Goal: Task Accomplishment & Management: Complete application form

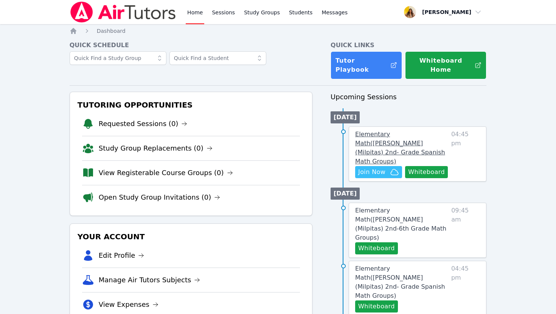
click at [379, 136] on span "Elementary Math ( [PERSON_NAME] (Milpitas) 2nd- Grade Spanish Math Groups )" at bounding box center [400, 148] width 90 height 34
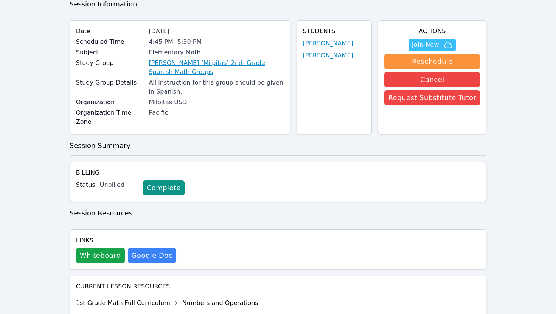
scroll to position [60, 0]
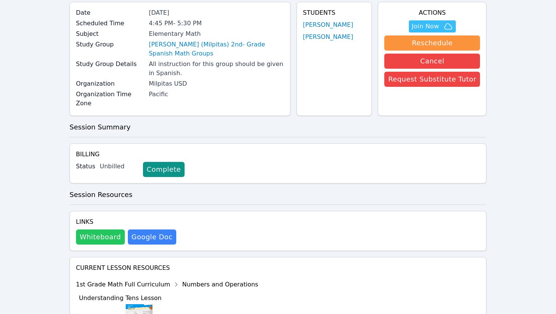
click at [98, 230] on button "Whiteboard" at bounding box center [100, 237] width 49 height 15
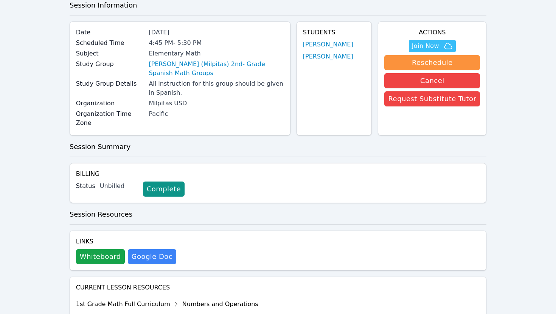
scroll to position [30, 0]
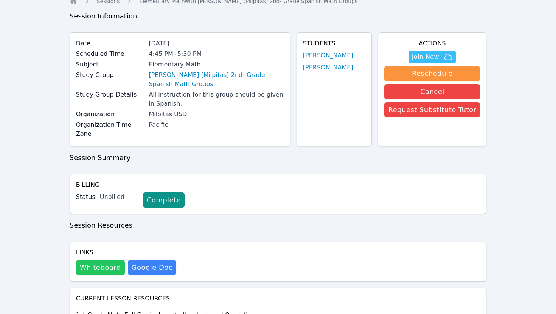
click at [108, 260] on button "Whiteboard" at bounding box center [100, 267] width 49 height 15
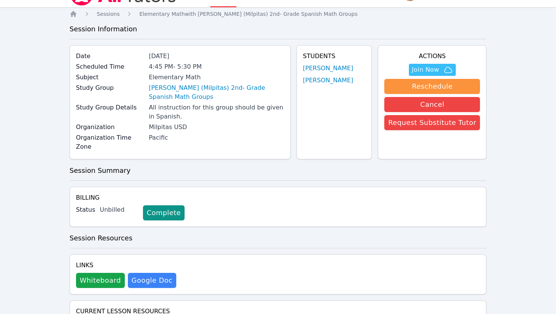
scroll to position [0, 0]
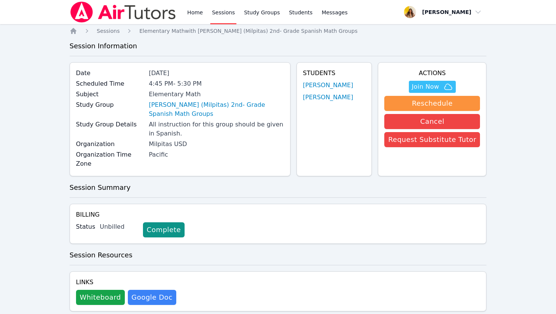
click at [221, 9] on link "Sessions" at bounding box center [223, 12] width 26 height 24
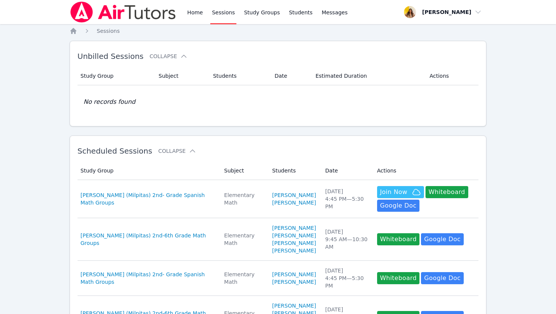
click at [221, 9] on link "Sessions" at bounding box center [223, 12] width 26 height 24
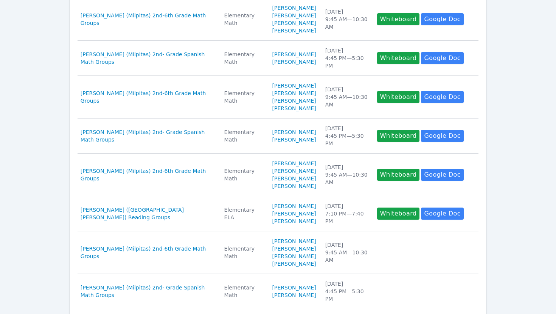
scroll to position [358, 0]
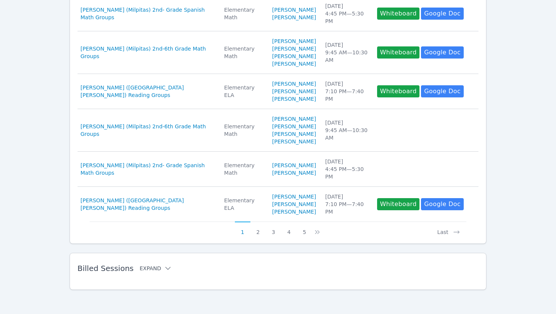
click at [154, 267] on button "Expand" at bounding box center [155, 269] width 32 height 8
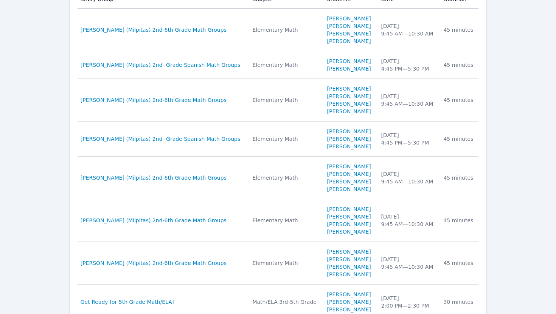
scroll to position [632, 0]
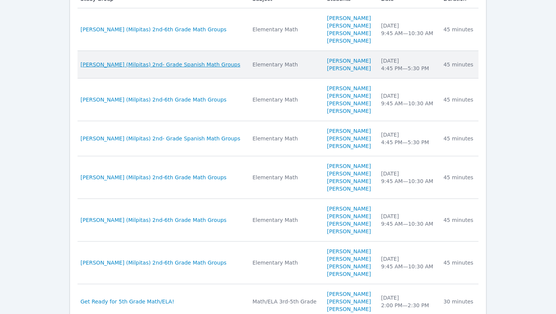
click at [161, 68] on span "[PERSON_NAME] (Milpitas) 2nd- Grade Spanish Math Groups" at bounding box center [161, 65] width 160 height 8
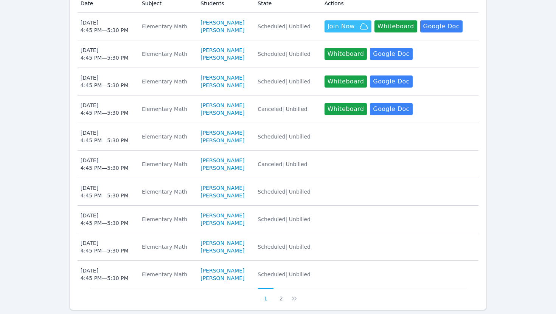
scroll to position [442, 0]
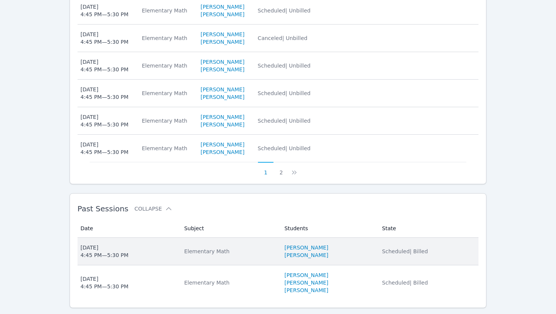
click at [94, 244] on div "Fri Oct 10, 2025 4:45 PM — 5:30 PM" at bounding box center [105, 251] width 48 height 15
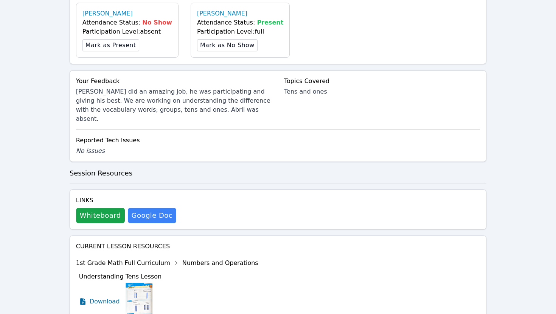
scroll to position [256, 0]
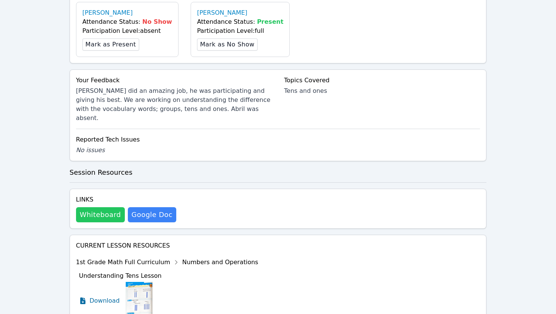
click at [100, 208] on button "Whiteboard" at bounding box center [100, 215] width 49 height 15
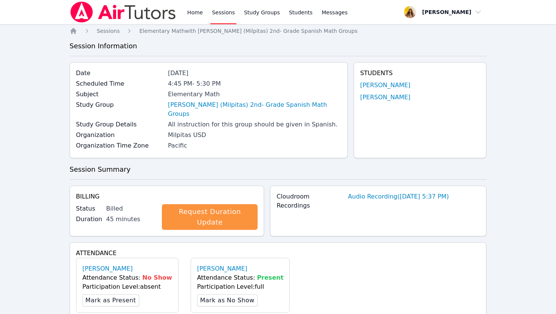
click at [116, 8] on img at bounding box center [123, 12] width 107 height 21
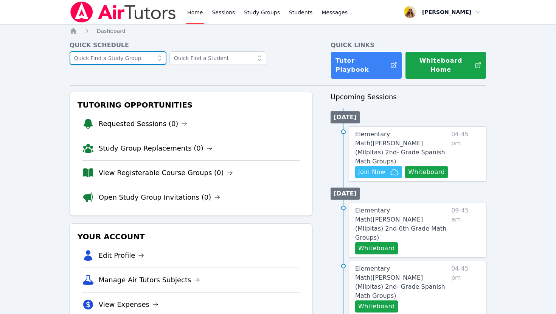
click at [121, 60] on input "text" at bounding box center [118, 58] width 97 height 14
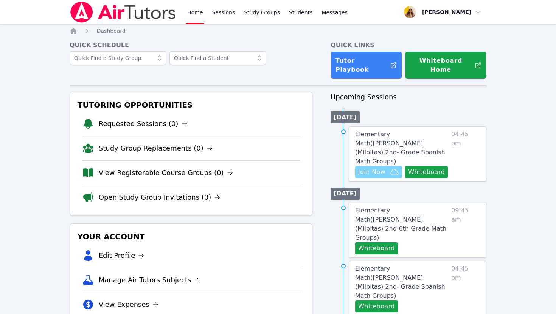
click at [379, 168] on span "Join Now" at bounding box center [371, 172] width 27 height 9
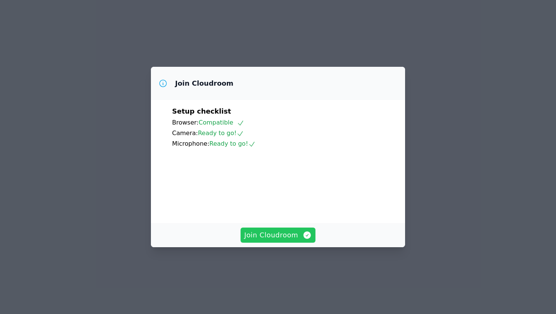
click at [282, 241] on span "Join Cloudroom" at bounding box center [278, 235] width 68 height 11
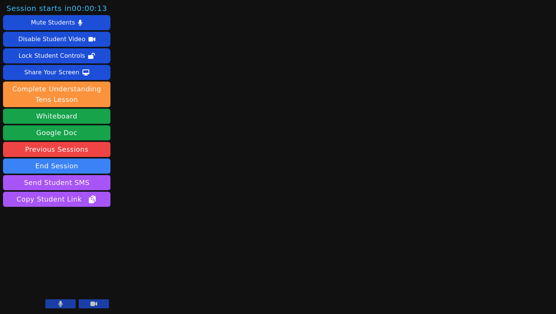
click at [64, 304] on button at bounding box center [60, 304] width 30 height 9
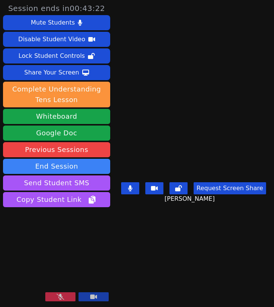
click at [65, 296] on button at bounding box center [60, 296] width 30 height 9
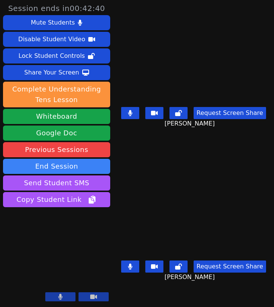
click at [133, 116] on icon at bounding box center [130, 113] width 5 height 6
click at [136, 269] on button at bounding box center [130, 266] width 18 height 12
click at [133, 116] on icon at bounding box center [130, 113] width 5 height 6
click at [134, 116] on icon at bounding box center [131, 113] width 8 height 6
click at [132, 116] on icon at bounding box center [130, 113] width 4 height 6
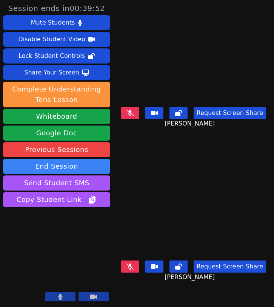
click at [134, 266] on icon at bounding box center [131, 266] width 8 height 6
click at [160, 153] on div "Victor Cubas Request Screen Share Victor Cubas" at bounding box center [194, 229] width 150 height 153
click at [130, 115] on icon at bounding box center [131, 113] width 8 height 6
click at [265, 138] on div "Abril Simancas Herrera Request Screen Share Abril Simancas Herrera" at bounding box center [194, 76] width 150 height 153
click at [129, 269] on button at bounding box center [130, 266] width 18 height 12
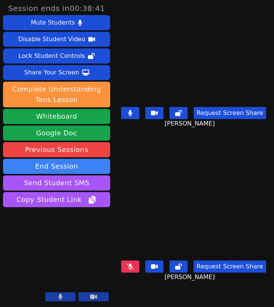
click at [129, 269] on icon at bounding box center [131, 266] width 8 height 6
click at [129, 269] on button at bounding box center [130, 266] width 18 height 12
click at [132, 267] on icon at bounding box center [131, 266] width 8 height 6
click at [136, 118] on button at bounding box center [130, 113] width 18 height 12
click at [134, 116] on icon at bounding box center [131, 113] width 8 height 6
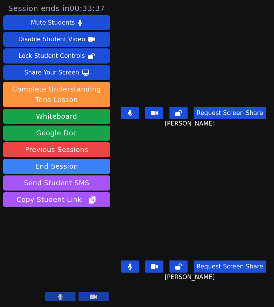
click at [132, 269] on icon at bounding box center [130, 266] width 4 height 6
click at [130, 270] on icon at bounding box center [131, 266] width 8 height 6
click at [133, 116] on icon at bounding box center [130, 113] width 5 height 6
click at [132, 268] on icon at bounding box center [130, 266] width 4 height 6
click at [137, 113] on button at bounding box center [130, 113] width 18 height 12
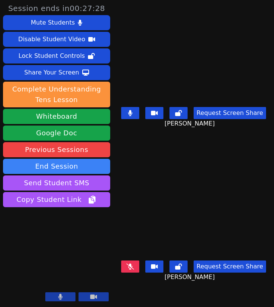
click at [132, 116] on icon at bounding box center [130, 113] width 4 height 6
click at [132, 270] on icon at bounding box center [131, 266] width 8 height 6
click at [133, 270] on icon at bounding box center [130, 266] width 5 height 6
click at [134, 115] on icon at bounding box center [131, 113] width 8 height 6
click at [132, 113] on icon at bounding box center [130, 113] width 4 height 6
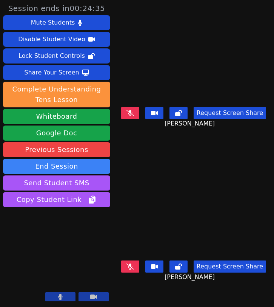
click at [132, 273] on button at bounding box center [130, 266] width 18 height 12
click at [132, 270] on icon at bounding box center [130, 266] width 4 height 6
click at [134, 115] on icon at bounding box center [131, 113] width 8 height 6
click at [131, 270] on icon at bounding box center [131, 266] width 8 height 6
click at [133, 268] on icon at bounding box center [130, 266] width 5 height 6
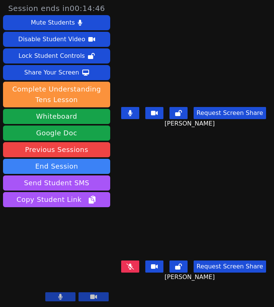
click at [132, 267] on icon at bounding box center [131, 266] width 8 height 6
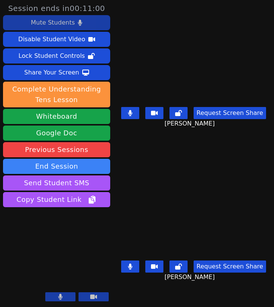
click at [58, 22] on div "Mute Students" at bounding box center [53, 23] width 44 height 12
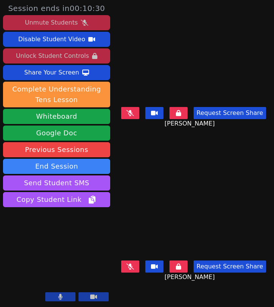
click at [74, 21] on div "Unmute Students" at bounding box center [51, 23] width 53 height 12
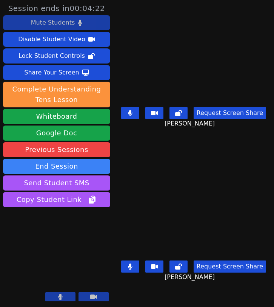
click at [132, 270] on icon at bounding box center [130, 266] width 5 height 6
click at [132, 116] on icon at bounding box center [130, 113] width 5 height 6
click at [133, 270] on icon at bounding box center [131, 266] width 8 height 6
click at [137, 271] on button at bounding box center [130, 266] width 18 height 12
click at [132, 114] on icon at bounding box center [131, 113] width 8 height 6
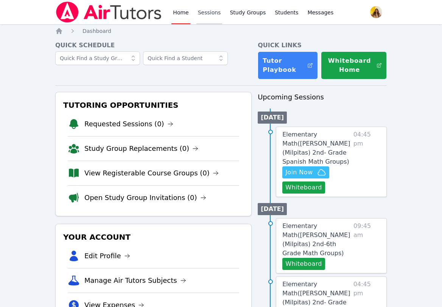
click at [208, 14] on link "Sessions" at bounding box center [209, 12] width 26 height 24
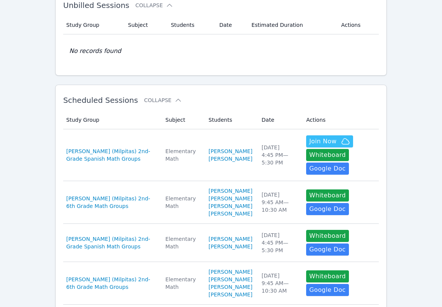
scroll to position [54, 0]
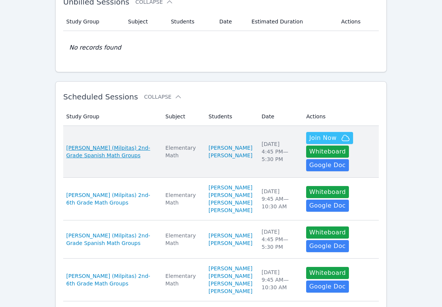
click at [84, 144] on span "[PERSON_NAME] (Milpitas) 2nd- Grade Spanish Math Groups" at bounding box center [111, 151] width 90 height 15
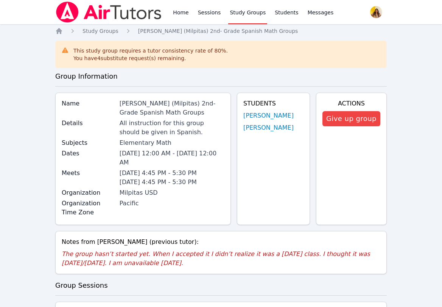
click at [124, 12] on img at bounding box center [108, 12] width 107 height 21
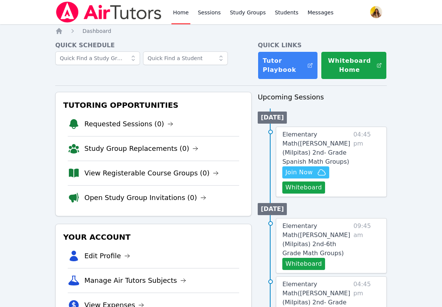
click at [124, 12] on img at bounding box center [108, 12] width 107 height 21
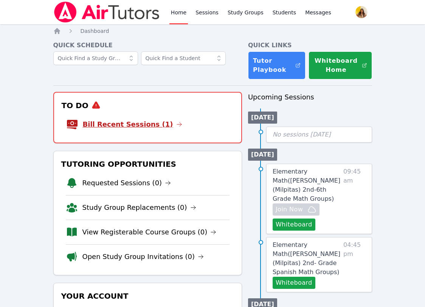
click at [123, 122] on link "Bill Recent Sessions (1)" at bounding box center [132, 124] width 99 height 11
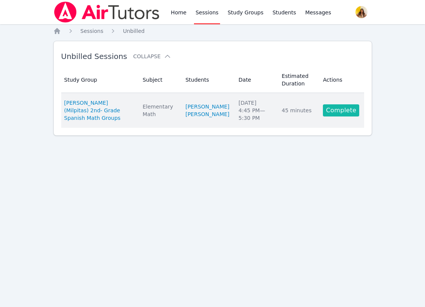
click at [337, 107] on link "Complete" at bounding box center [341, 110] width 36 height 12
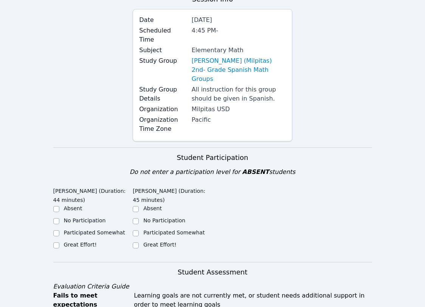
scroll to position [84, 0]
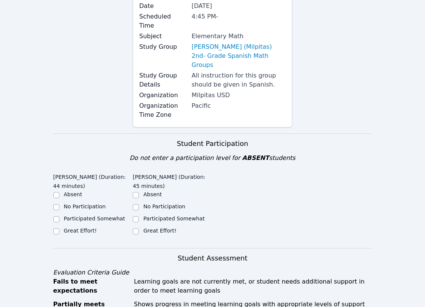
click at [81, 228] on label "Great Effort!" at bounding box center [80, 231] width 33 height 6
click at [59, 228] on input "Great Effort!" at bounding box center [56, 231] width 6 height 6
checkbox input "true"
click at [157, 228] on label "Great Effort!" at bounding box center [159, 231] width 33 height 6
click at [139, 228] on input "Great Effort!" at bounding box center [136, 231] width 6 height 6
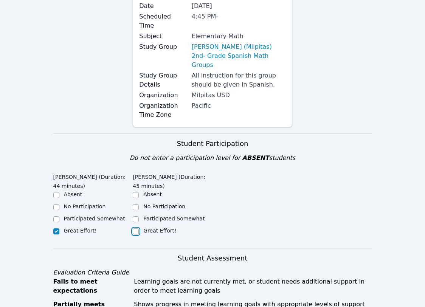
checkbox input "true"
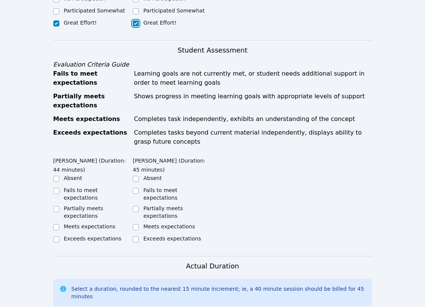
scroll to position [292, 0]
click at [79, 223] on label "Meets expectations" at bounding box center [90, 226] width 52 height 6
click at [59, 224] on input "Meets expectations" at bounding box center [56, 227] width 6 height 6
checkbox input "true"
click at [159, 187] on label "Fails to meet expectations" at bounding box center [160, 194] width 34 height 14
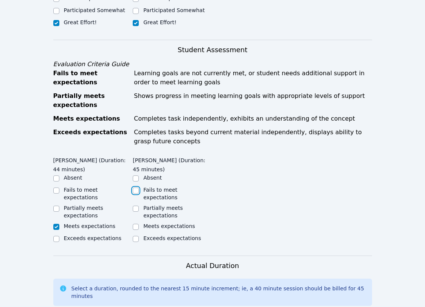
click at [139, 187] on input "Fails to meet expectations" at bounding box center [136, 190] width 6 height 6
checkbox input "true"
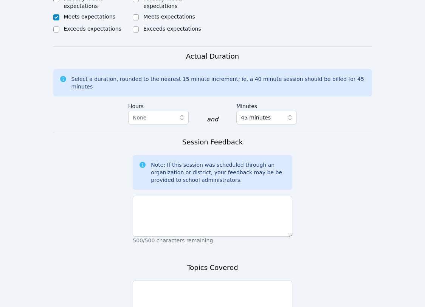
scroll to position [512, 0]
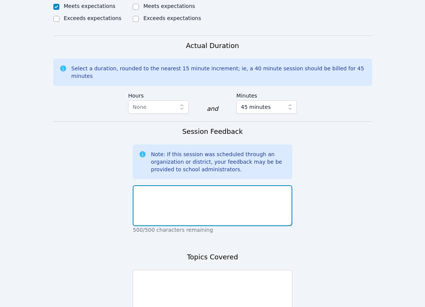
click at [162, 185] on textarea at bounding box center [213, 205] width 160 height 41
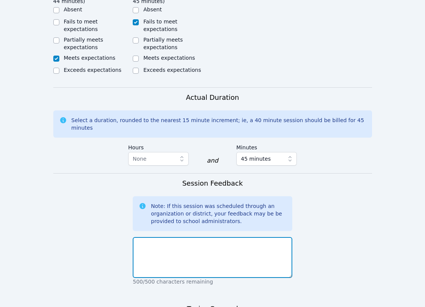
scroll to position [461, 0]
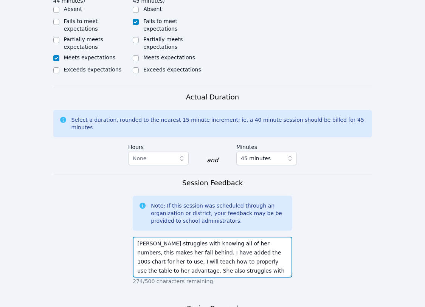
click at [162, 237] on textarea "Abril struggles with knowing all of her numbers, this makes her fall behind. I …" at bounding box center [213, 257] width 160 height 41
click at [248, 239] on textarea "Abril struggles with knowing all of her numbers, this makes her fall behind. I …" at bounding box center [213, 257] width 160 height 41
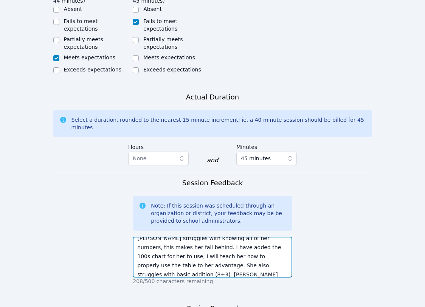
scroll to position [9, 0]
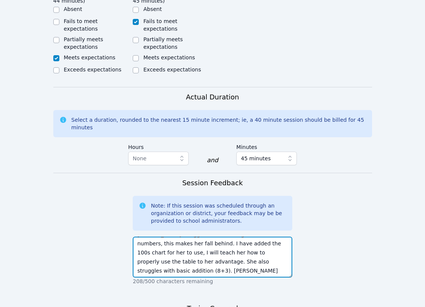
type textarea "Abril struggles with knowing all of her numbers, this makes her fall behind. I …"
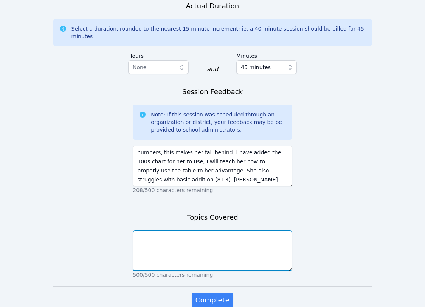
scroll to position [557, 0]
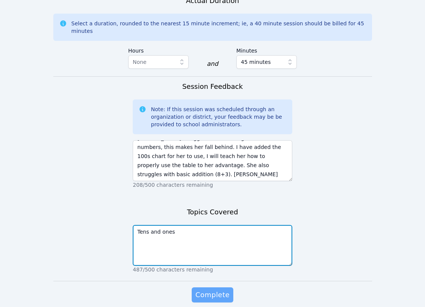
type textarea "Tens and ones"
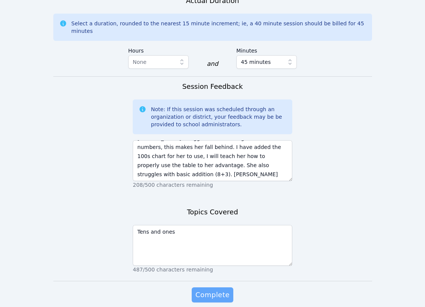
click at [220, 290] on span "Complete" at bounding box center [212, 295] width 34 height 11
